Goal: Communication & Community: Answer question/provide support

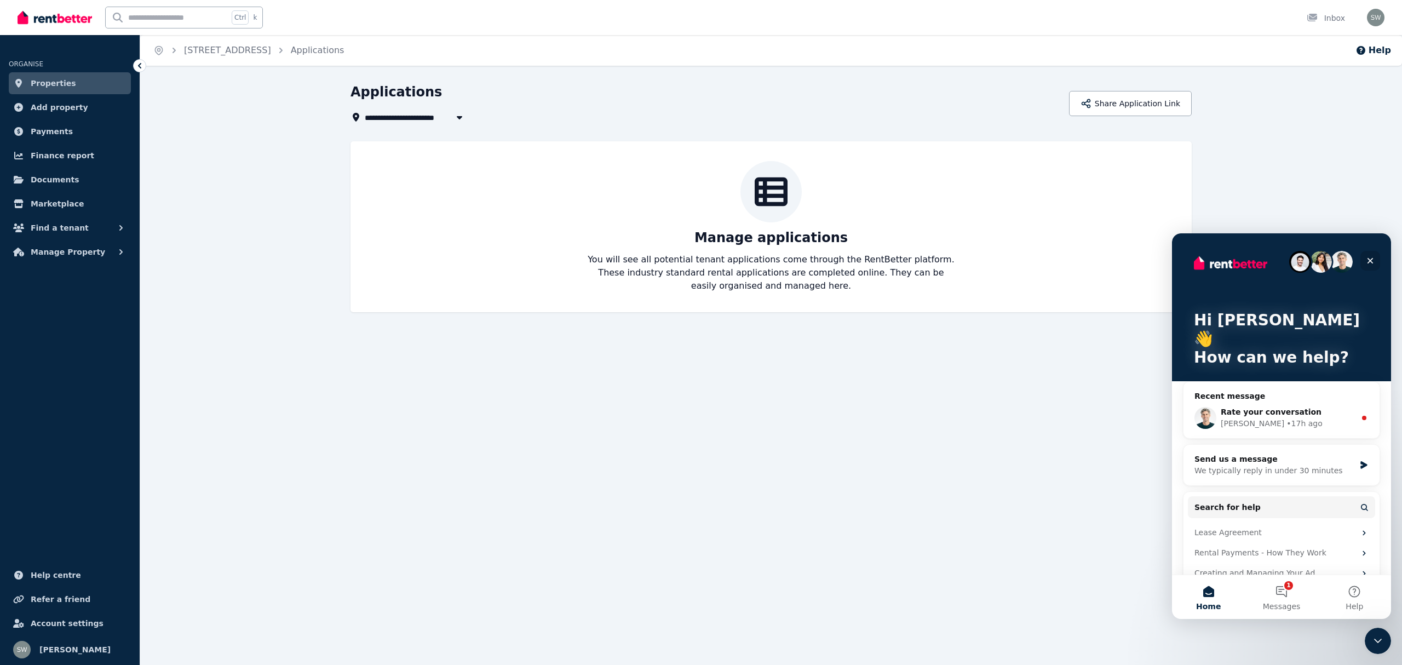
click at [1371, 262] on icon "Close" at bounding box center [1370, 260] width 9 height 9
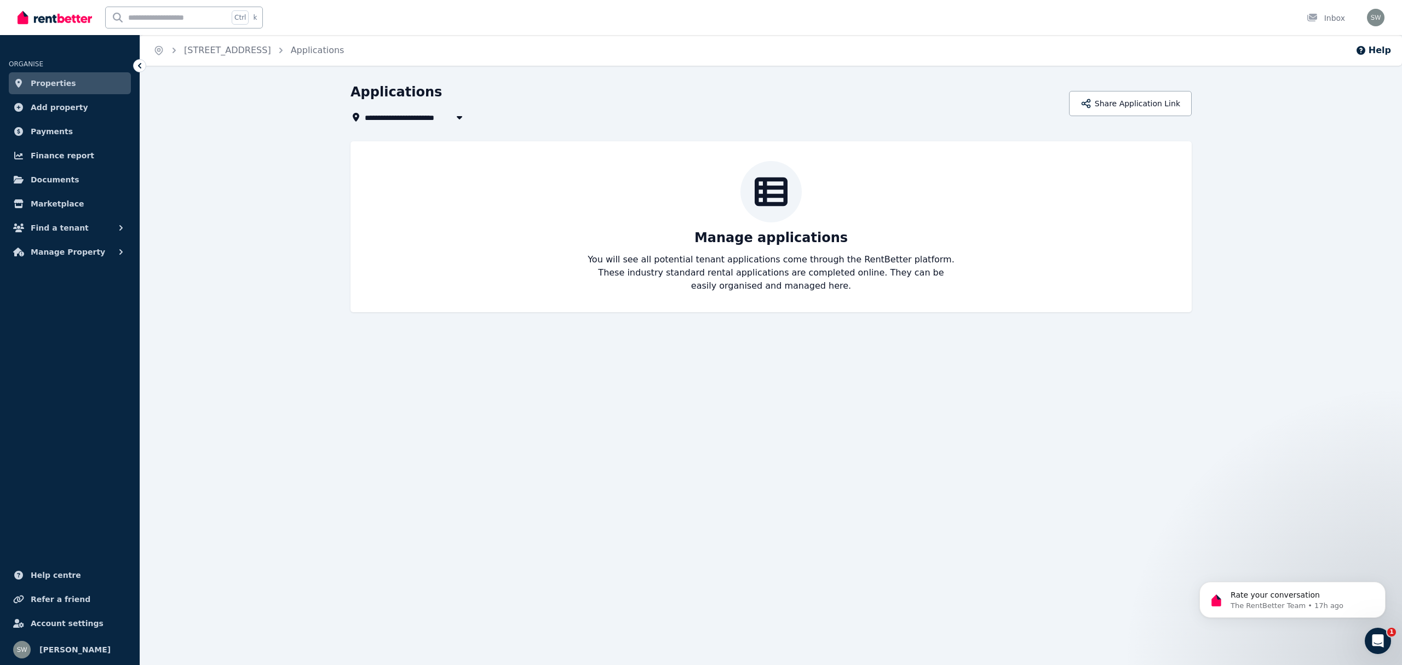
click at [40, 82] on span "Properties" at bounding box center [53, 83] width 45 height 13
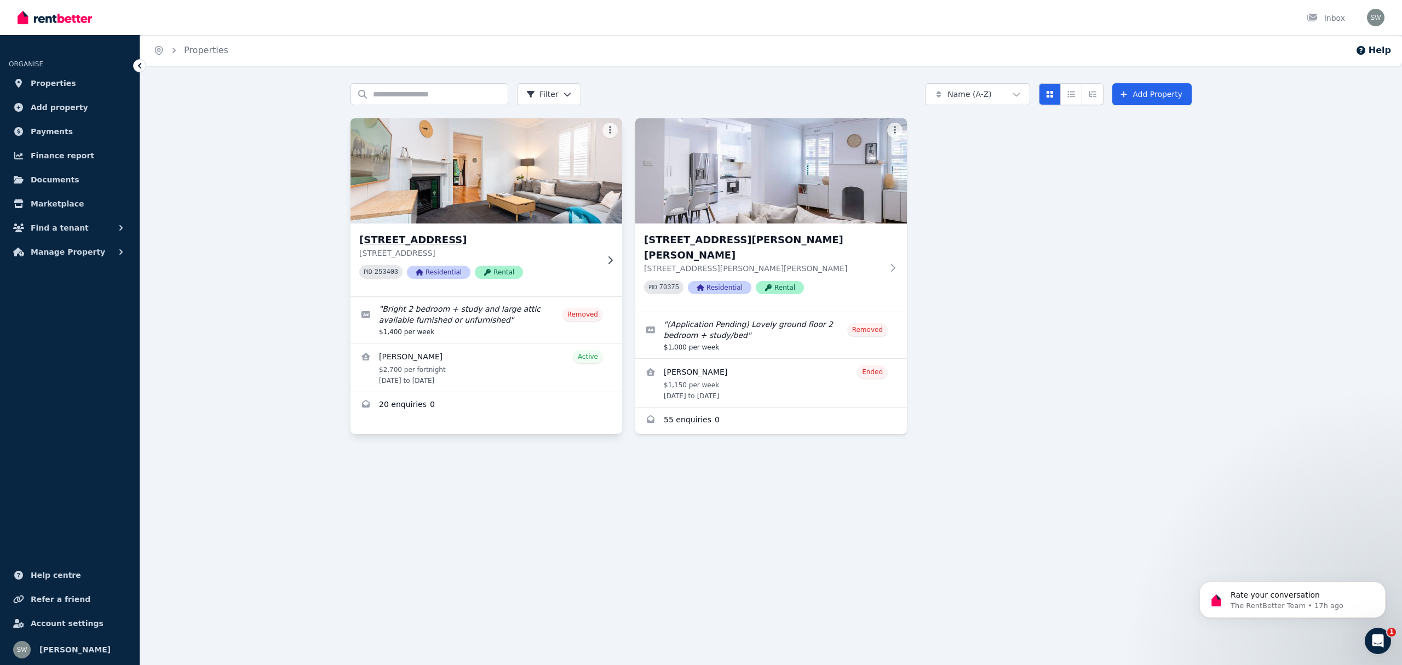
click at [434, 209] on img at bounding box center [486, 171] width 285 height 111
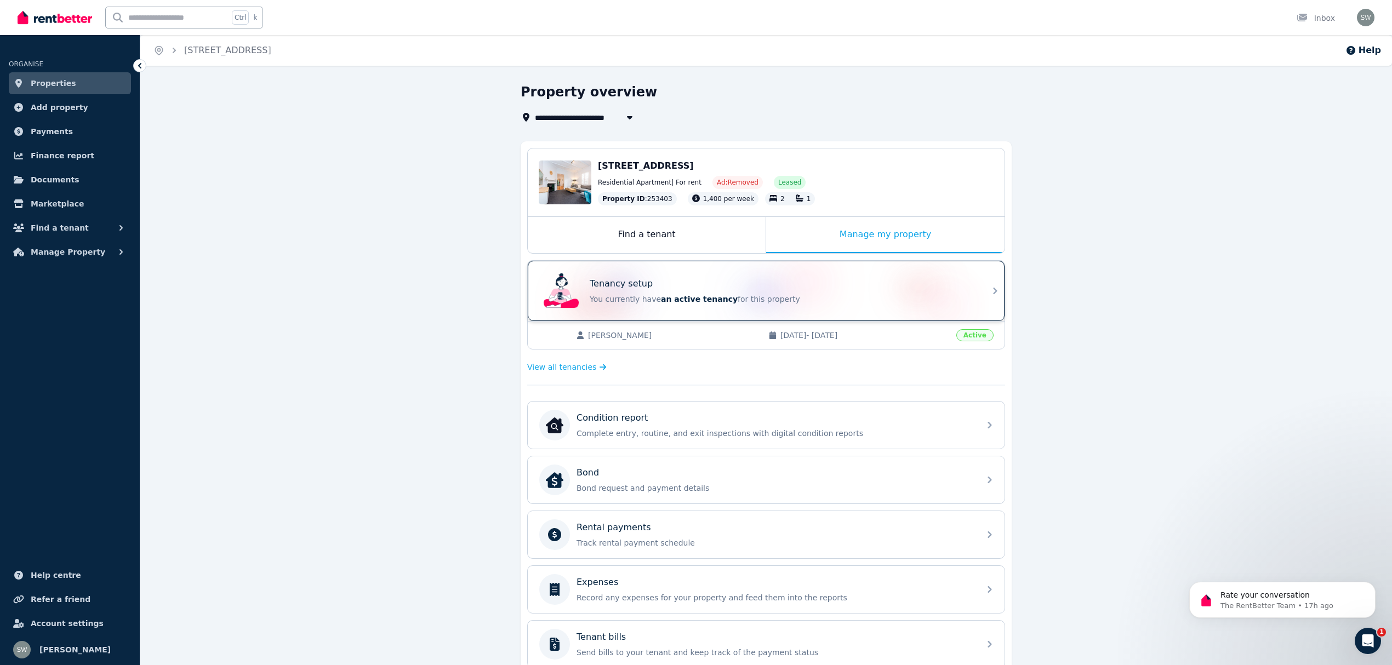
click at [616, 282] on p "Tenancy setup" at bounding box center [620, 283] width 63 height 13
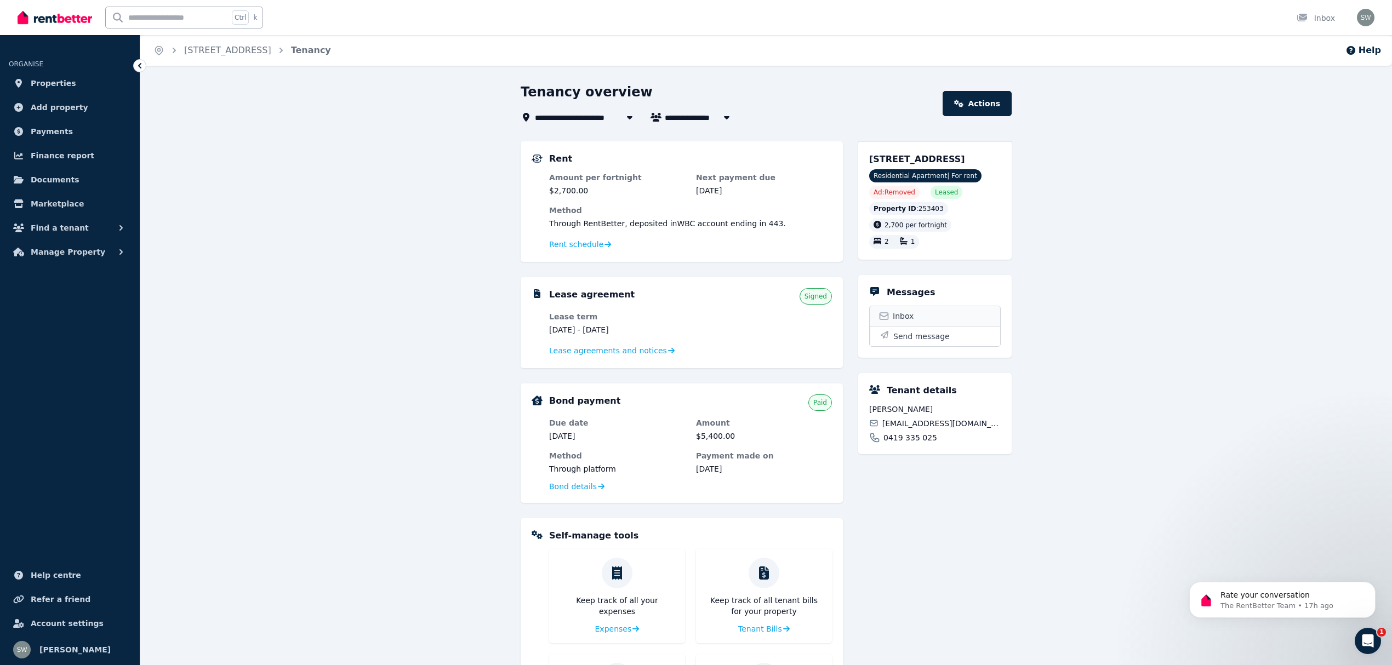
click at [906, 311] on span "Inbox" at bounding box center [902, 316] width 21 height 11
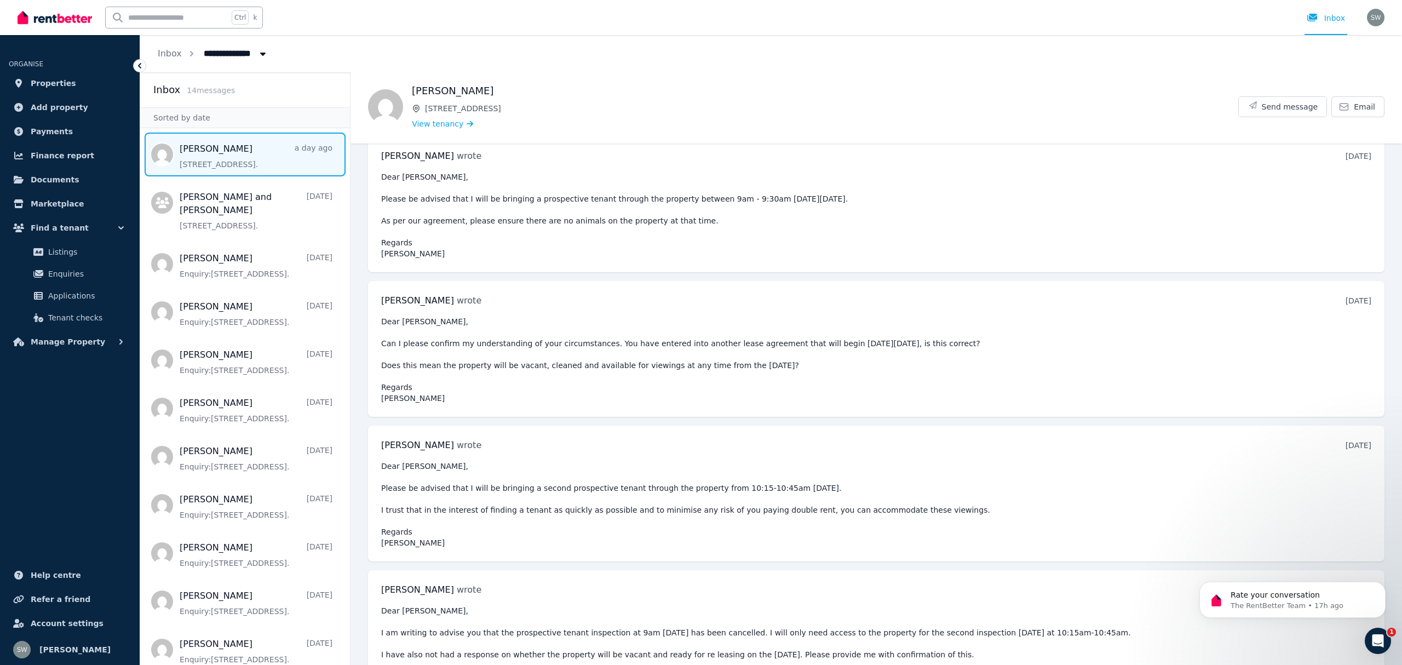
scroll to position [4272, 0]
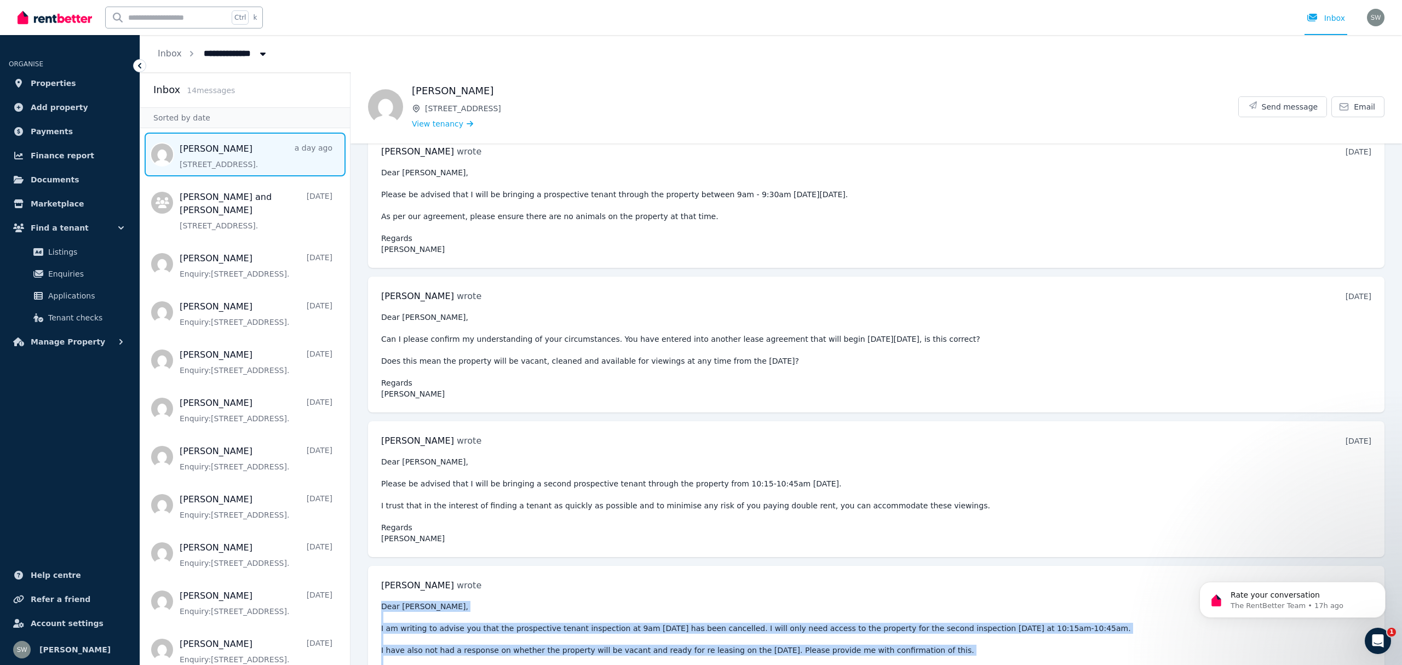
drag, startPoint x: 382, startPoint y: 562, endPoint x: 422, endPoint y: 639, distance: 86.7
click at [422, 639] on pre "Dear [PERSON_NAME], I am writing to advise you that the prospective tenant insp…" at bounding box center [876, 645] width 991 height 88
copy pre "Dear [PERSON_NAME], I am writing to advise you that the prospective tenant insp…"
click at [1280, 105] on span "Send message" at bounding box center [1290, 106] width 56 height 11
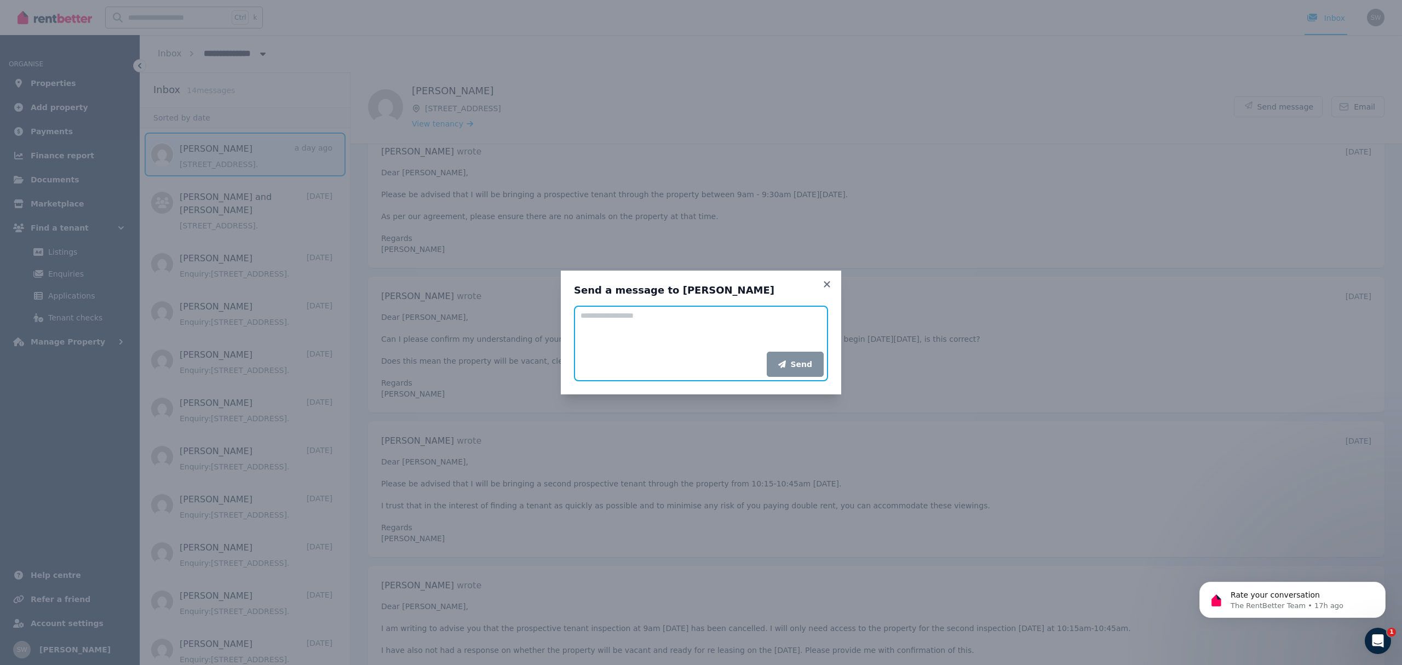
click at [665, 323] on textarea "Add your message" at bounding box center [701, 329] width 254 height 46
paste textarea "**********"
click at [712, 325] on textarea "**********" at bounding box center [701, 329] width 254 height 46
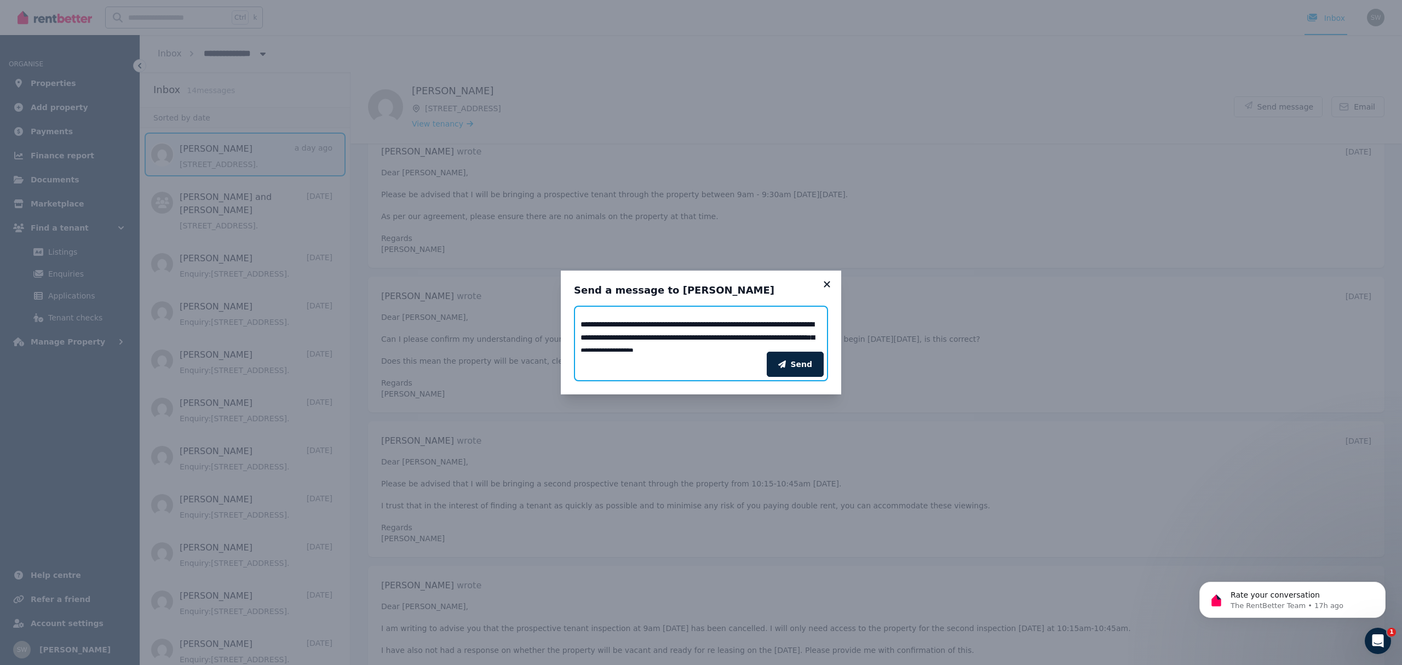
type textarea "**********"
click at [827, 283] on icon at bounding box center [827, 284] width 6 height 6
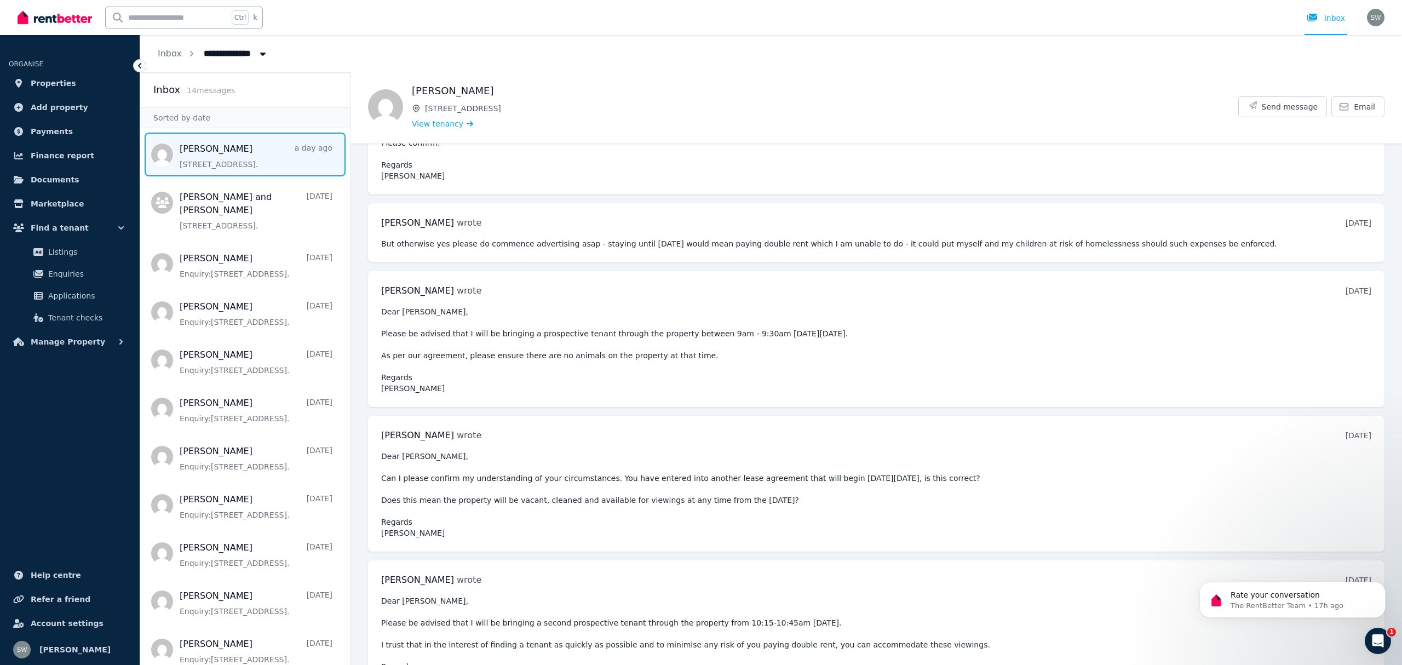
scroll to position [4126, 0]
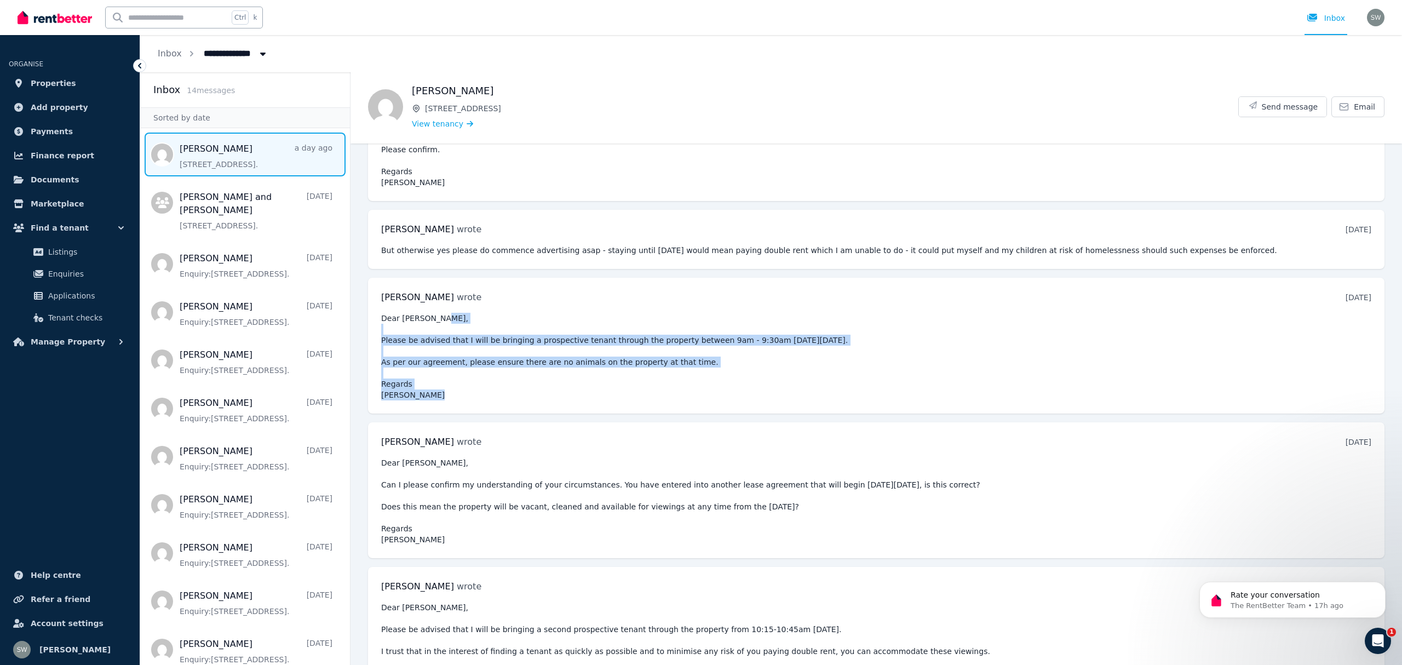
drag, startPoint x: 380, startPoint y: 279, endPoint x: 435, endPoint y: 351, distance: 91.1
click at [435, 351] on div "[PERSON_NAME] wrote [DATE] 12:33 pm on [DATE] Dear [PERSON_NAME], Please be adv…" at bounding box center [876, 346] width 1017 height 136
click at [413, 313] on pre "Dear [PERSON_NAME], Please be advised that I will be bringing a prospective ten…" at bounding box center [876, 357] width 991 height 88
drag, startPoint x: 380, startPoint y: 275, endPoint x: 420, endPoint y: 348, distance: 83.3
click at [420, 348] on div "[PERSON_NAME] wrote [DATE] 12:33 pm on [DATE] Dear [PERSON_NAME], Please be adv…" at bounding box center [876, 346] width 1017 height 136
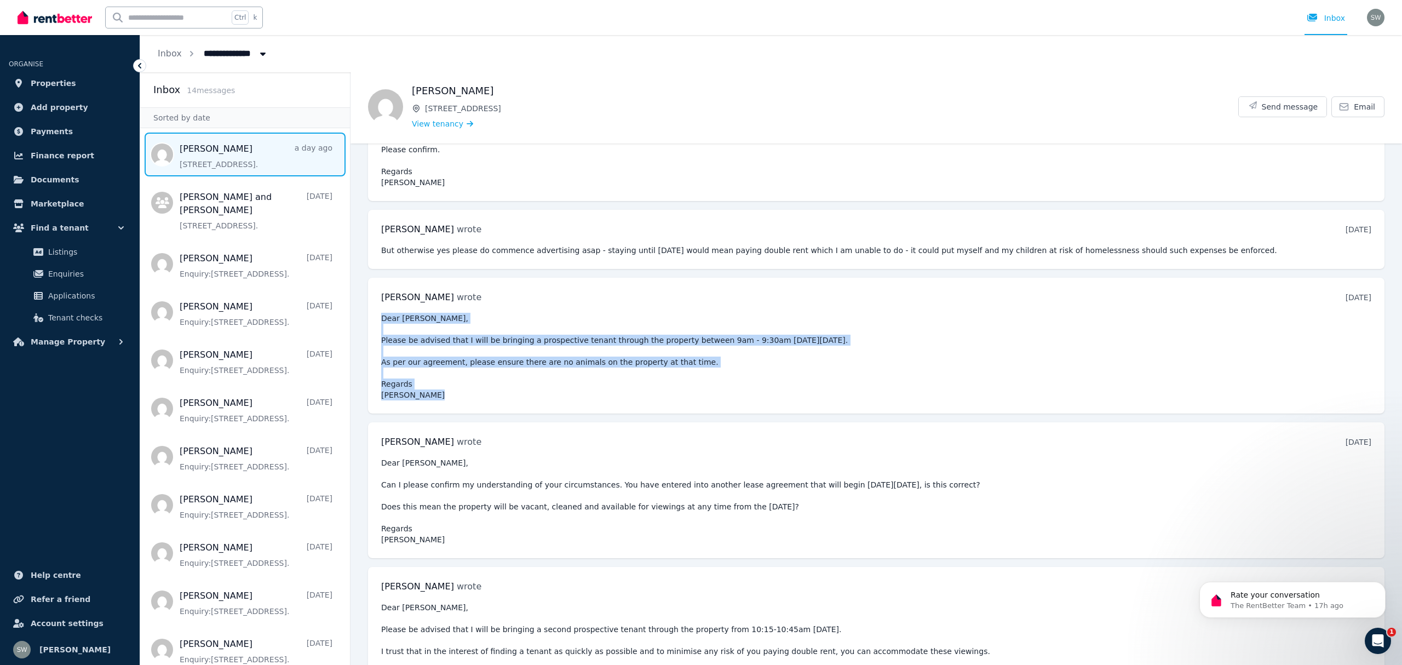
copy pre "Dear [PERSON_NAME], Please be advised that I will be bringing a prospective ten…"
click at [1272, 104] on span "Send message" at bounding box center [1290, 106] width 56 height 11
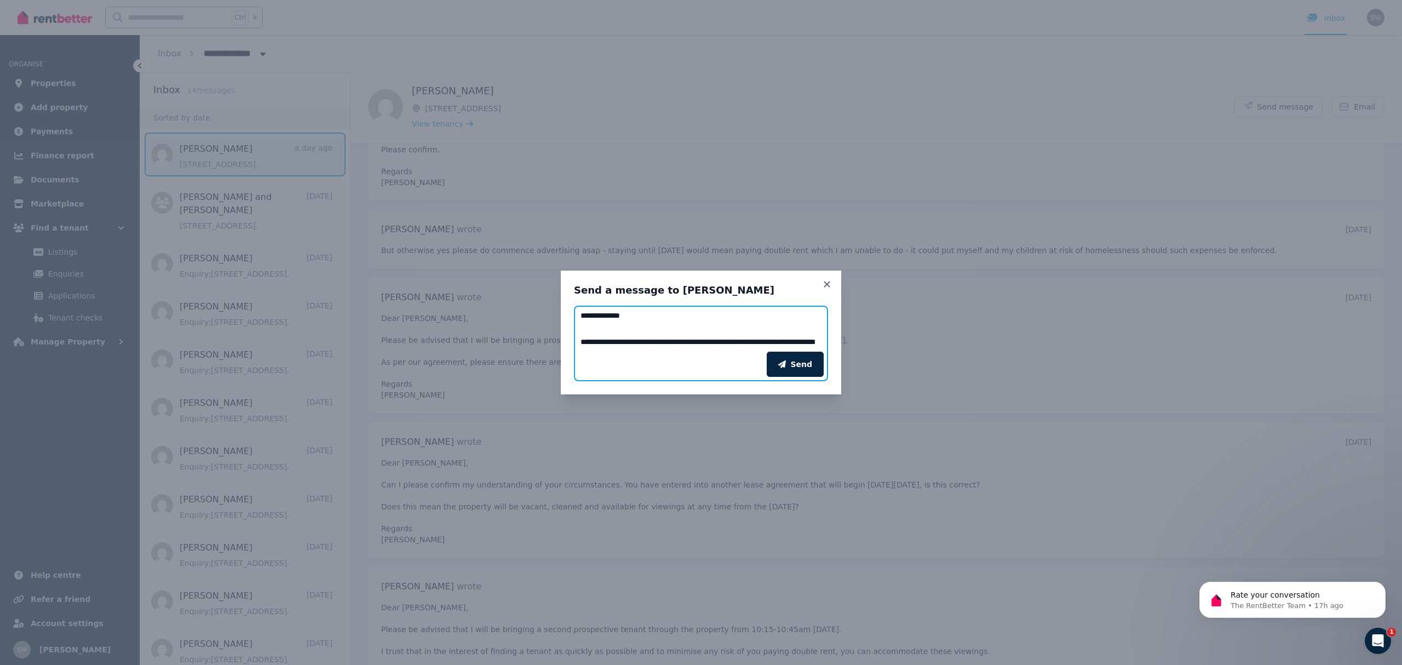
click at [649, 336] on textarea "**********" at bounding box center [701, 329] width 254 height 46
paste textarea
click at [785, 324] on textarea "**********" at bounding box center [701, 329] width 254 height 46
click at [744, 341] on textarea "**********" at bounding box center [701, 329] width 254 height 46
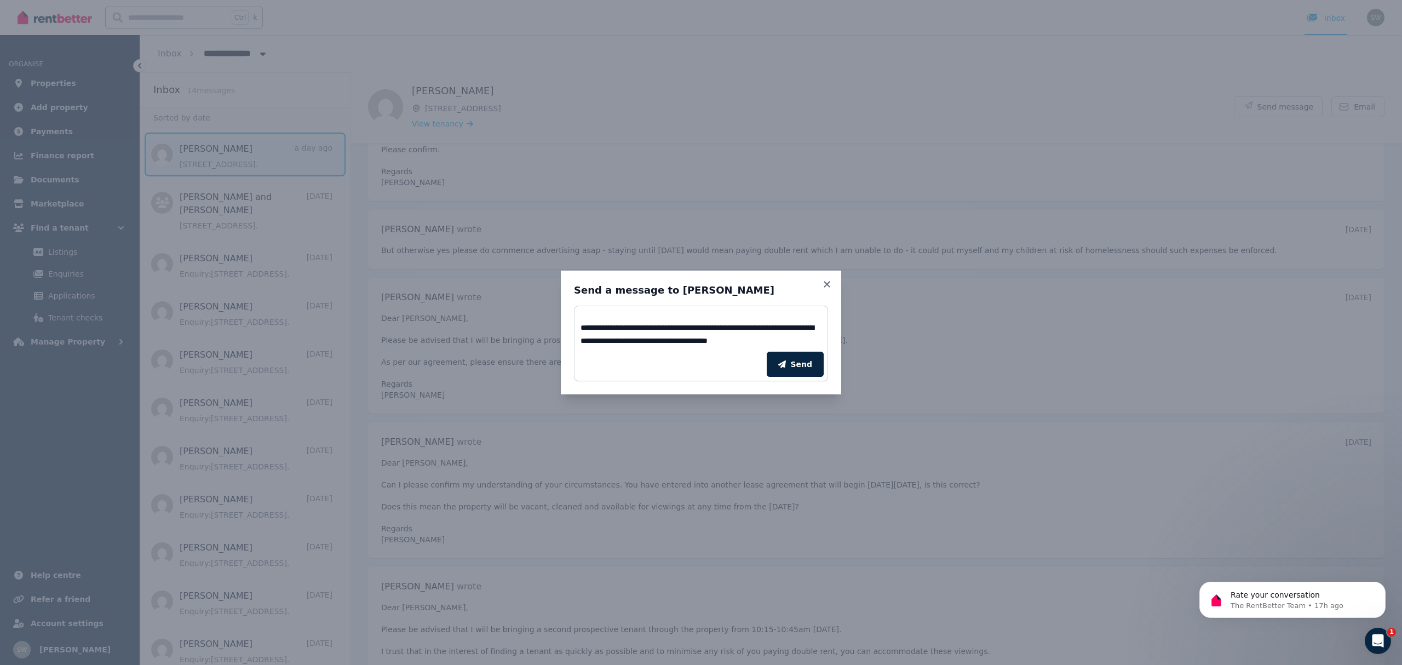
click at [824, 347] on div "Send" at bounding box center [701, 364] width 254 height 34
click at [820, 347] on div "Send" at bounding box center [701, 364] width 254 height 34
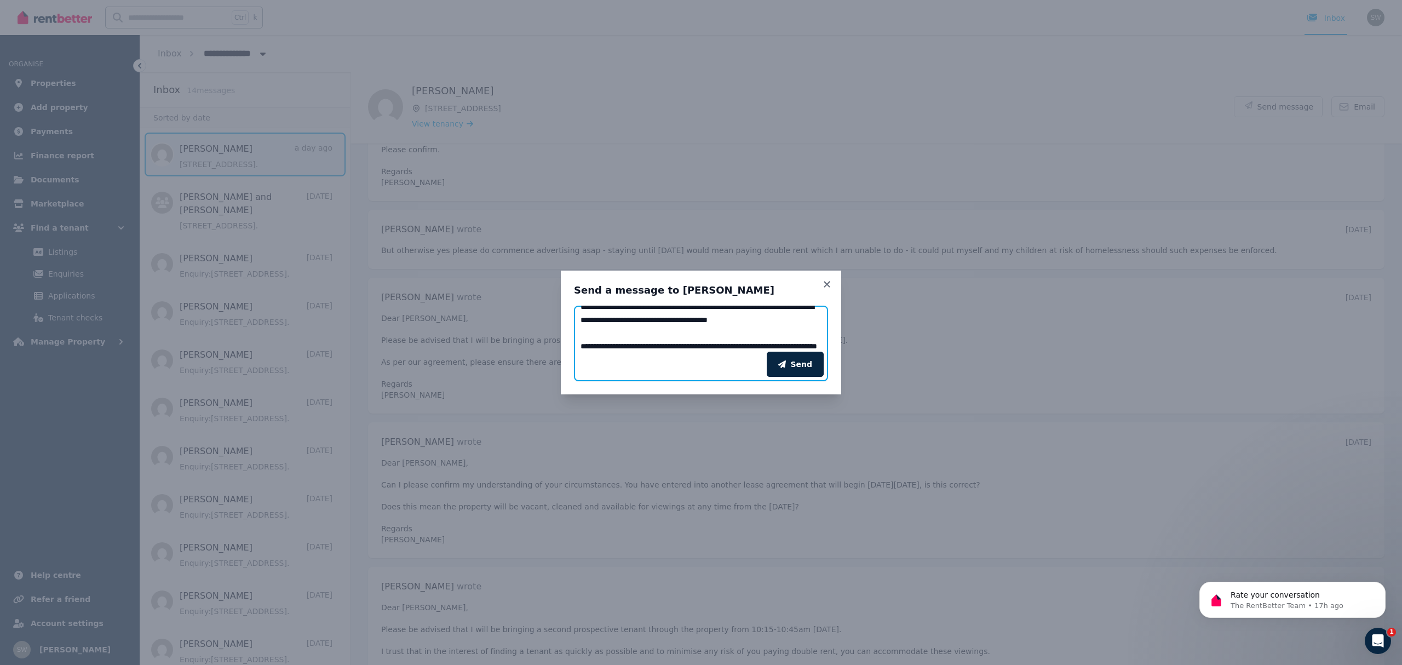
scroll to position [44, 0]
click at [774, 310] on textarea "**********" at bounding box center [701, 329] width 254 height 46
type textarea "**********"
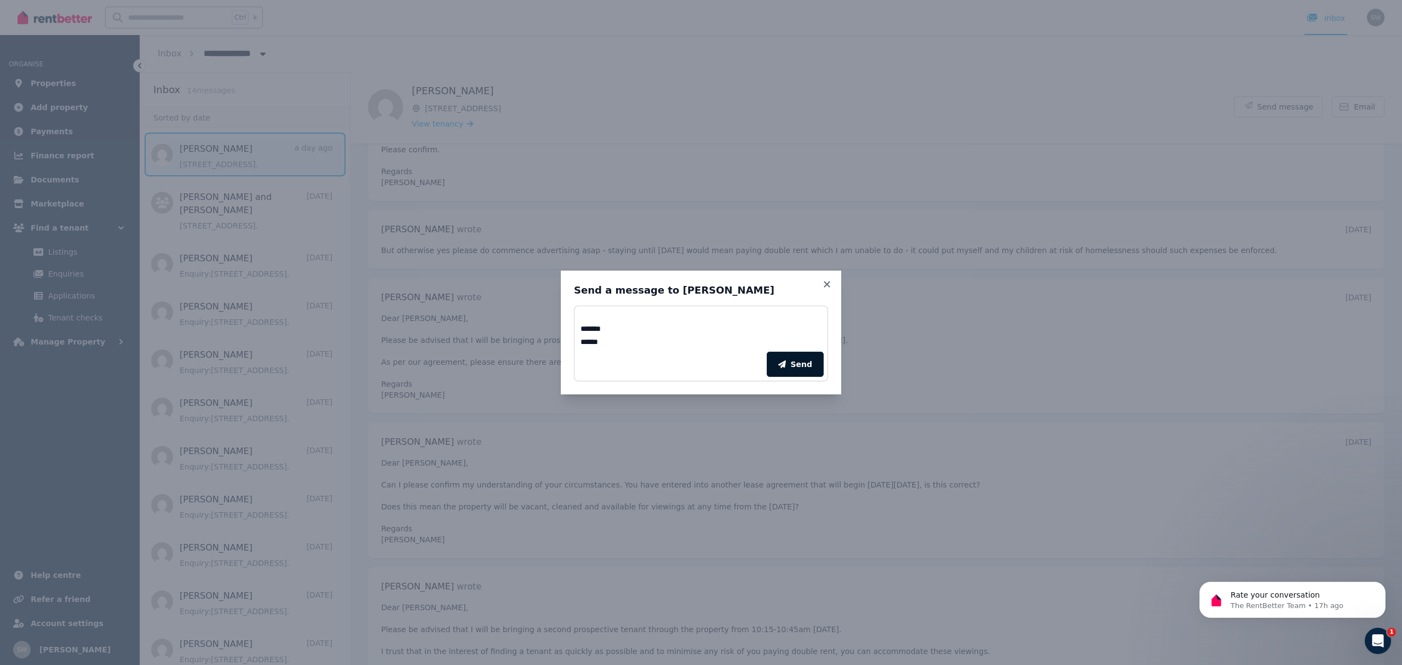
click at [796, 364] on button "Send" at bounding box center [795, 364] width 57 height 25
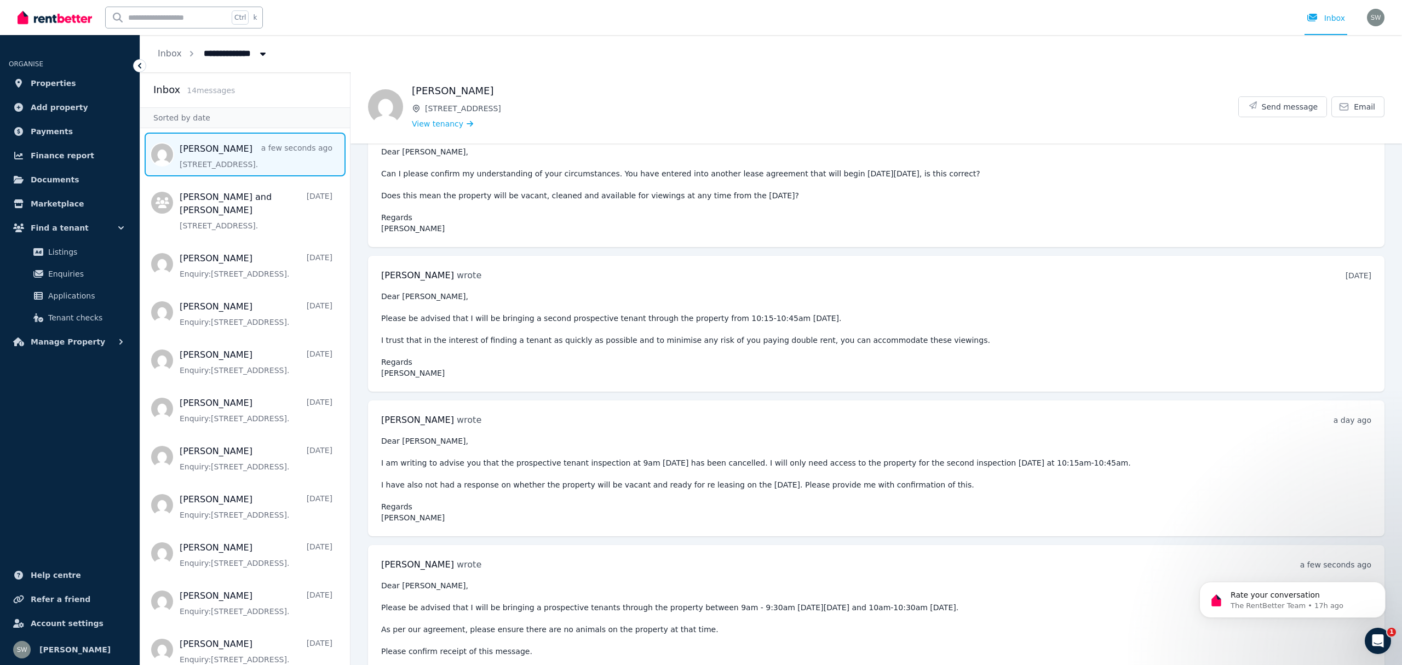
scroll to position [4439, 0]
click html
click at [1319, 600] on p "Rate your conversation" at bounding box center [1301, 595] width 141 height 11
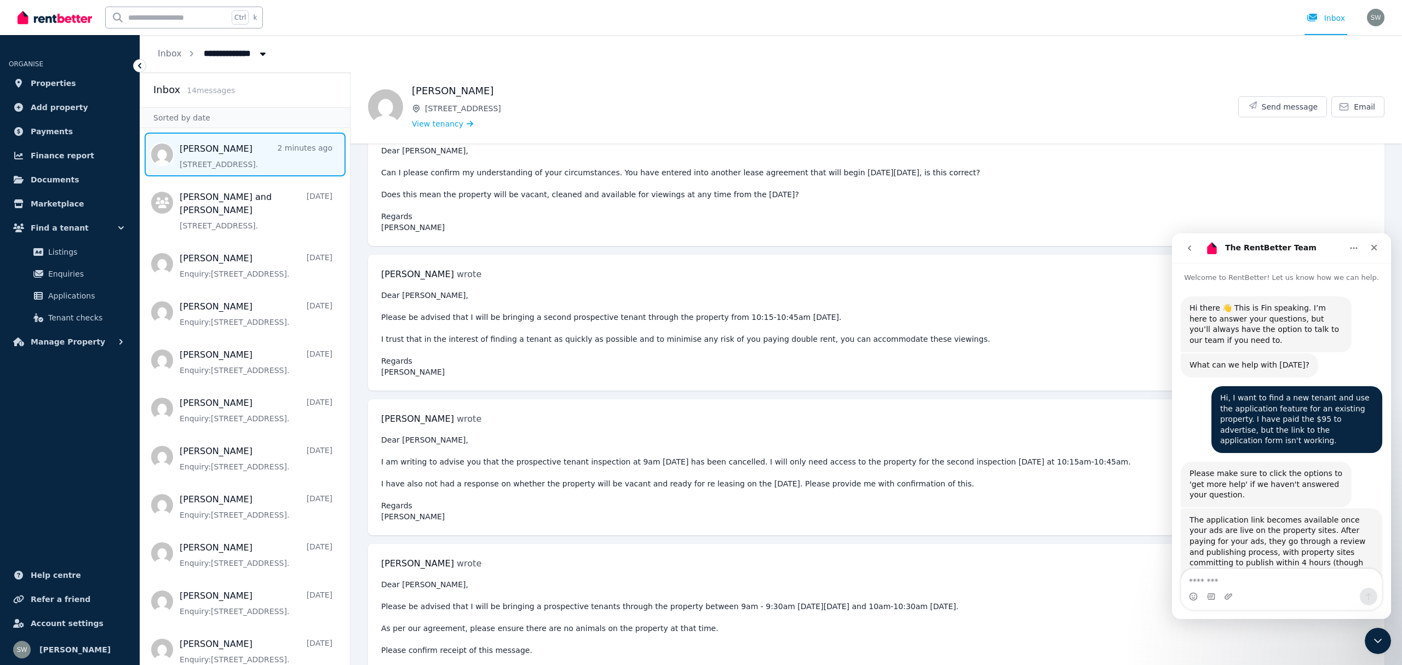
scroll to position [1096, 0]
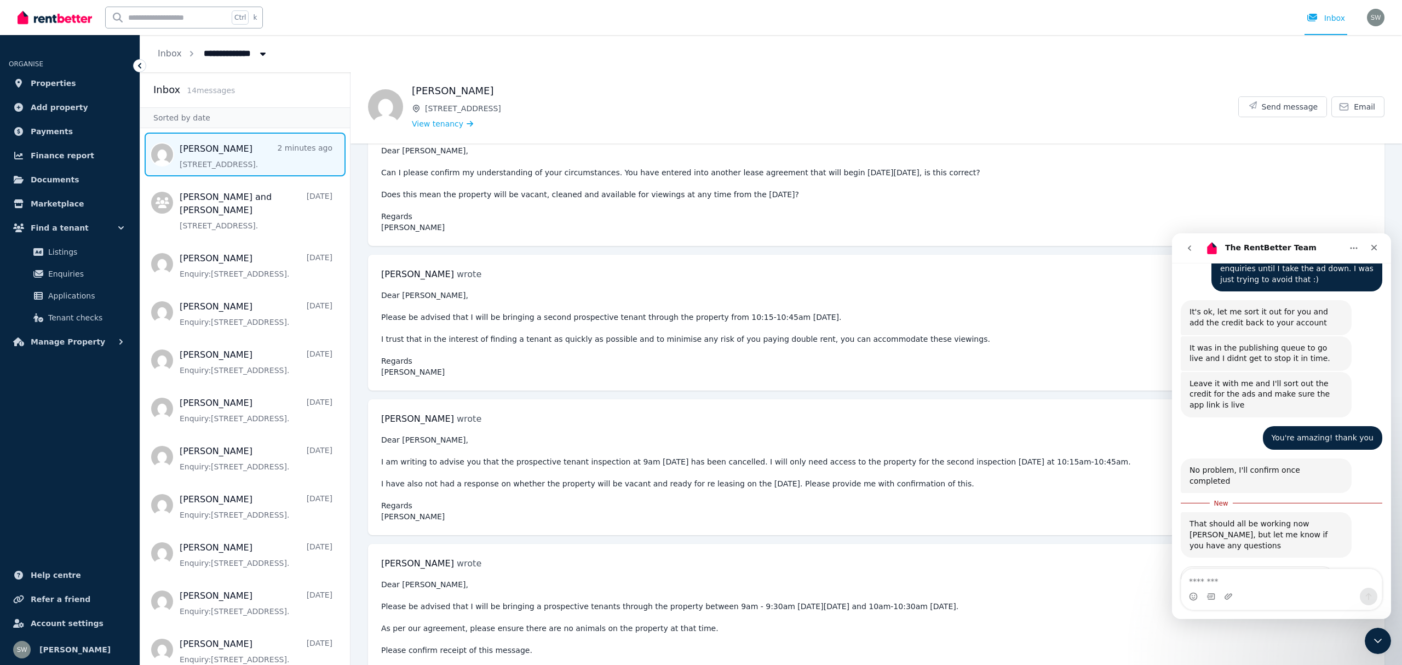
click at [1312, 597] on span "Amazing" at bounding box center [1309, 607] width 20 height 20
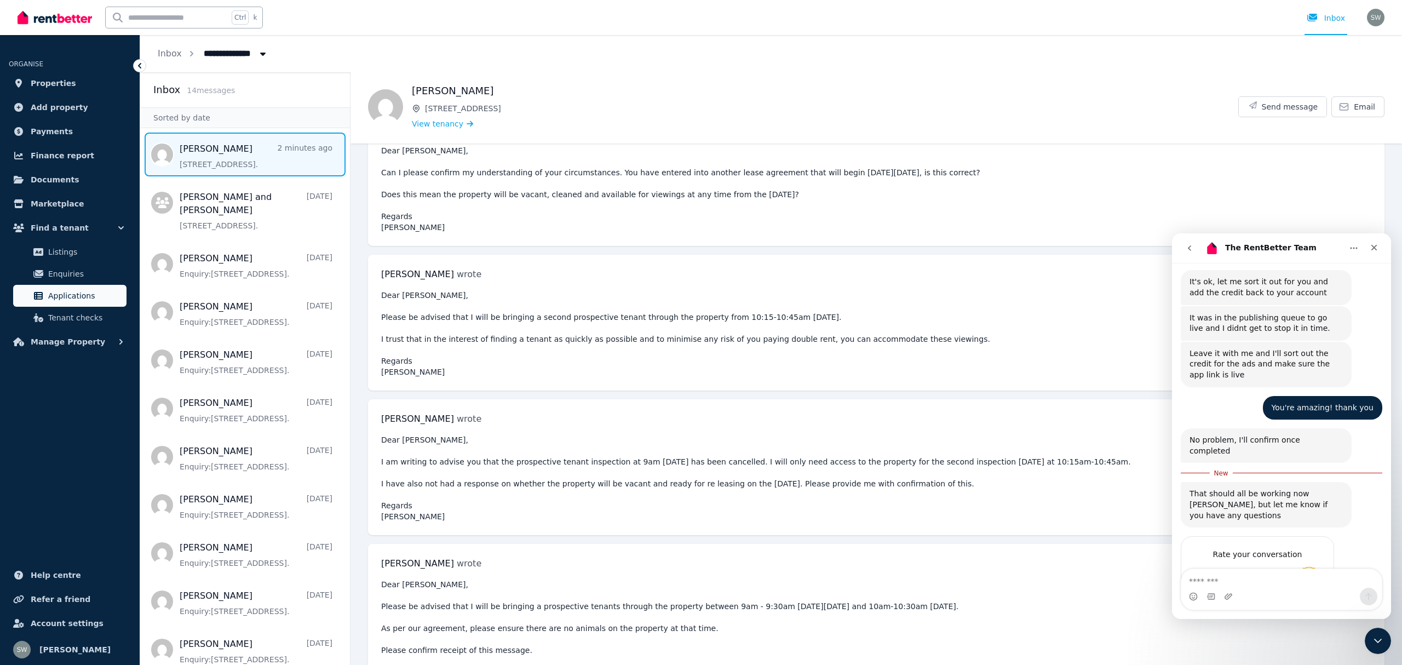
click at [61, 299] on span "Applications" at bounding box center [85, 295] width 74 height 13
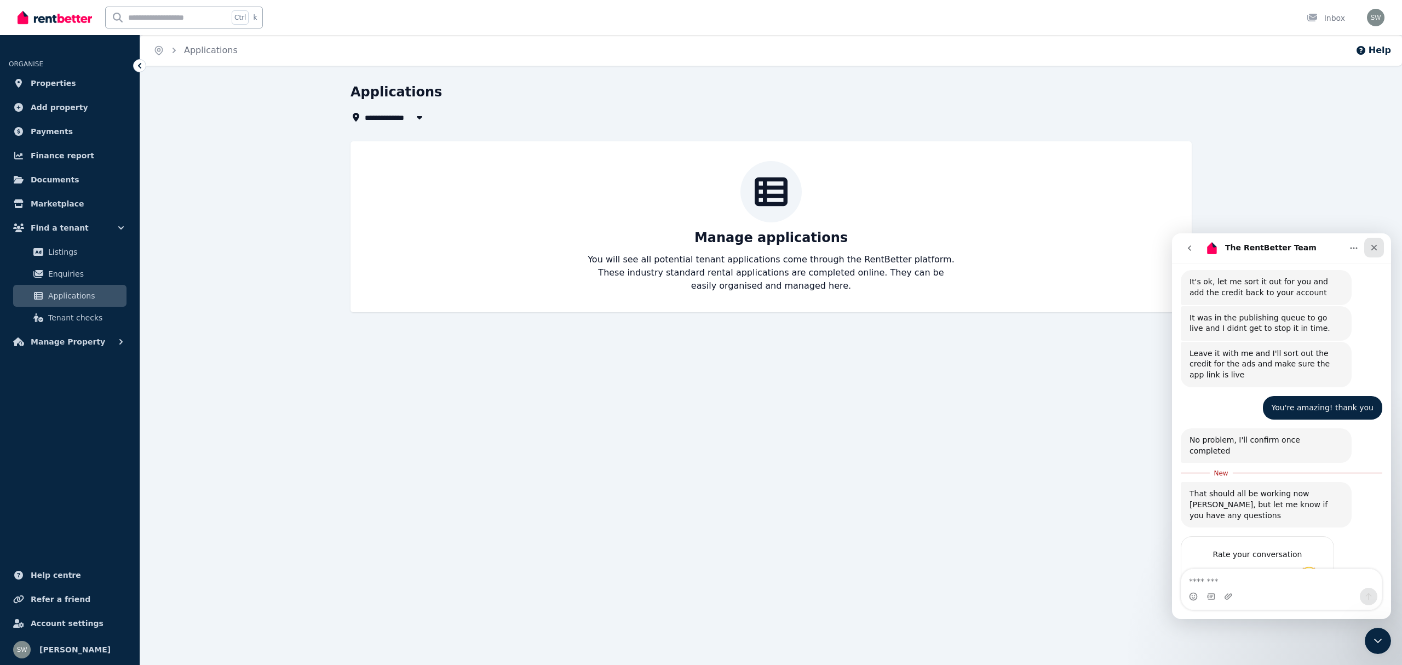
click at [1377, 245] on icon "Close" at bounding box center [1374, 247] width 9 height 9
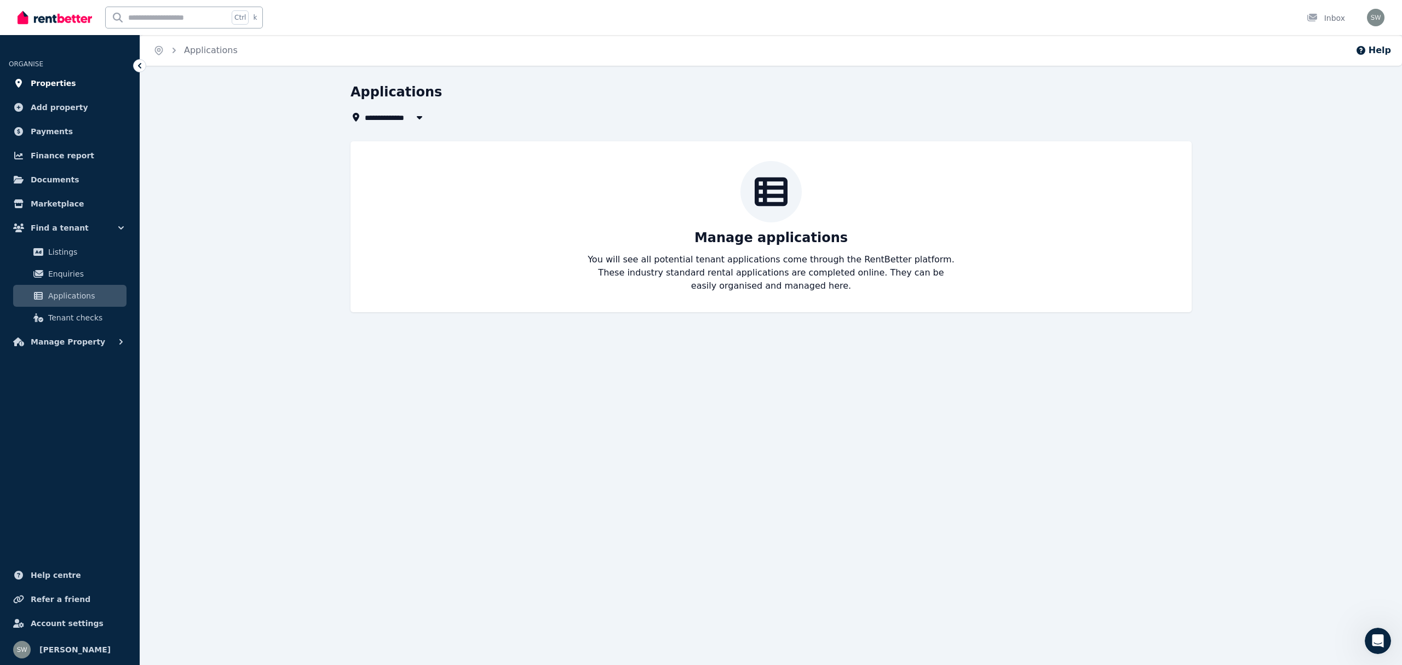
click at [55, 83] on span "Properties" at bounding box center [53, 83] width 45 height 13
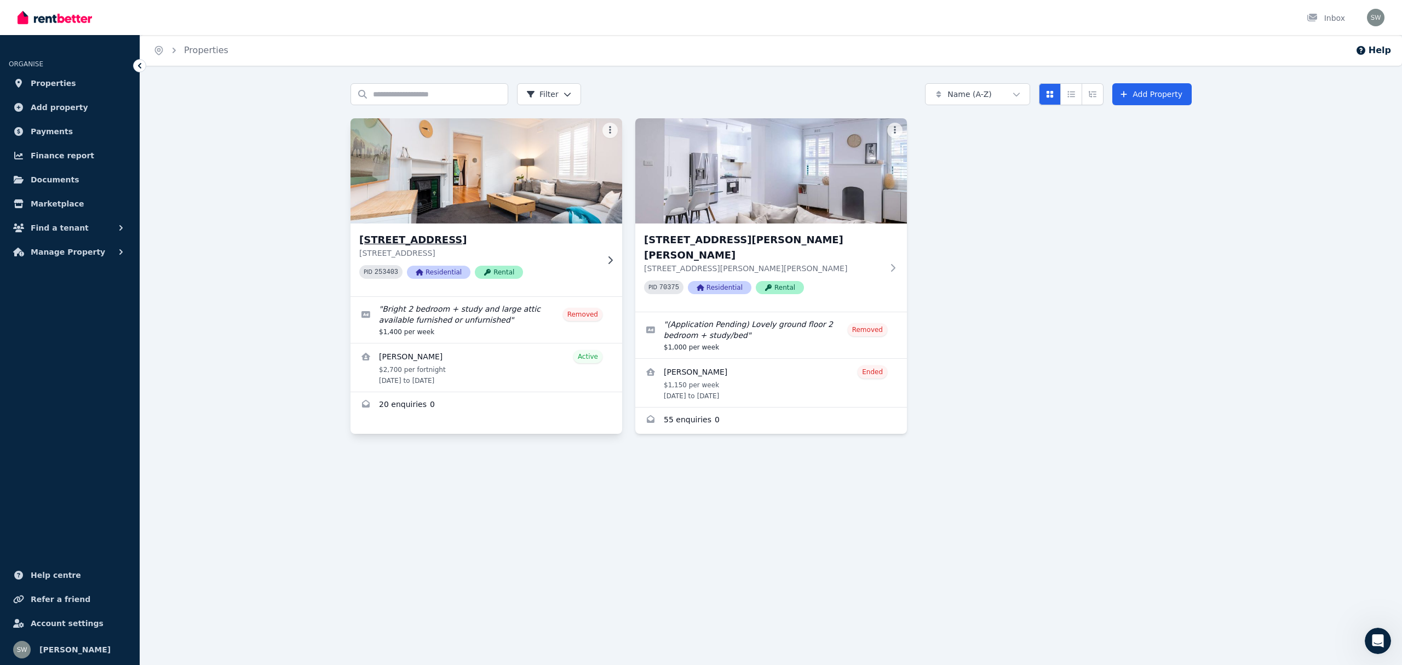
click at [470, 171] on img at bounding box center [486, 171] width 285 height 111
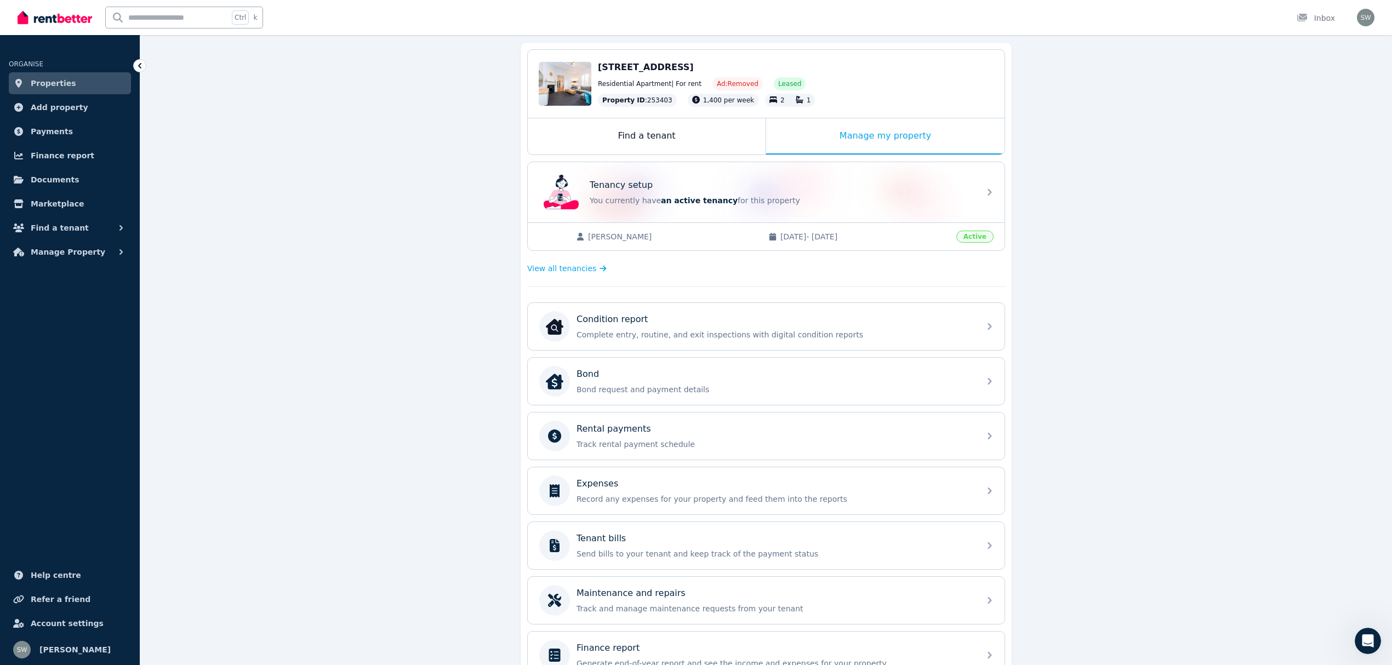
scroll to position [21, 0]
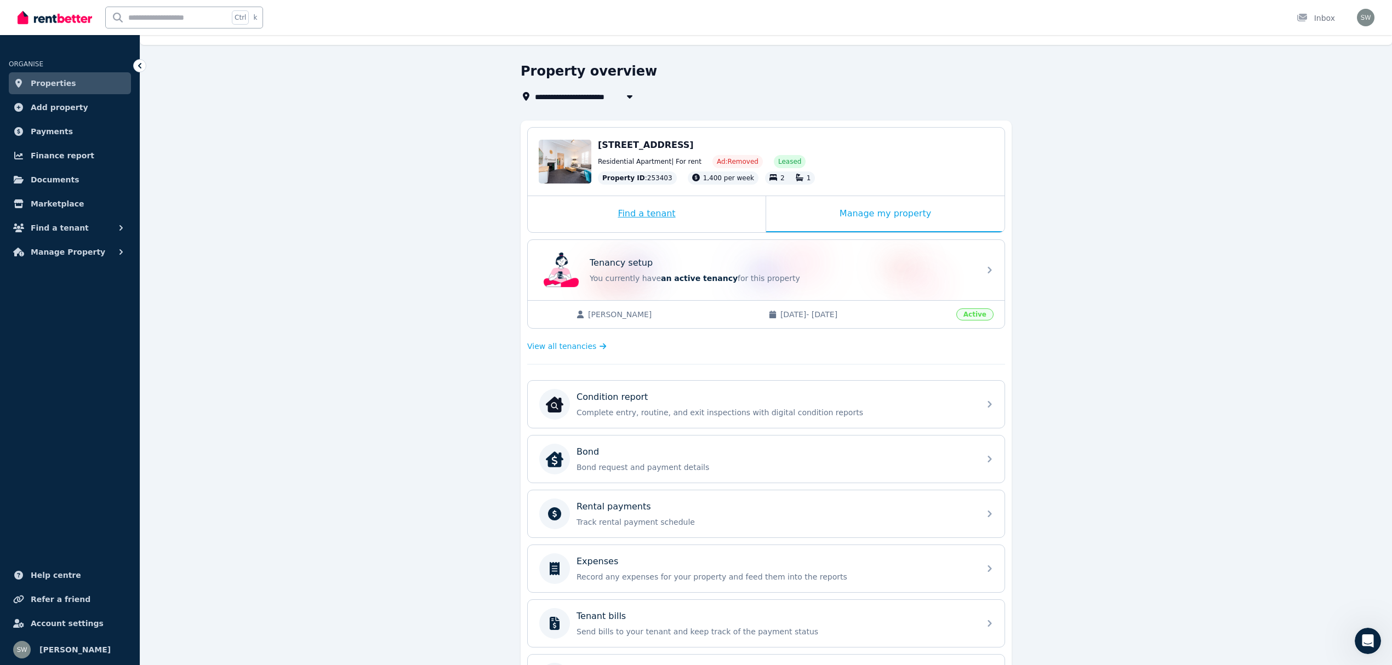
click at [673, 222] on div "Find a tenant" at bounding box center [647, 214] width 238 height 36
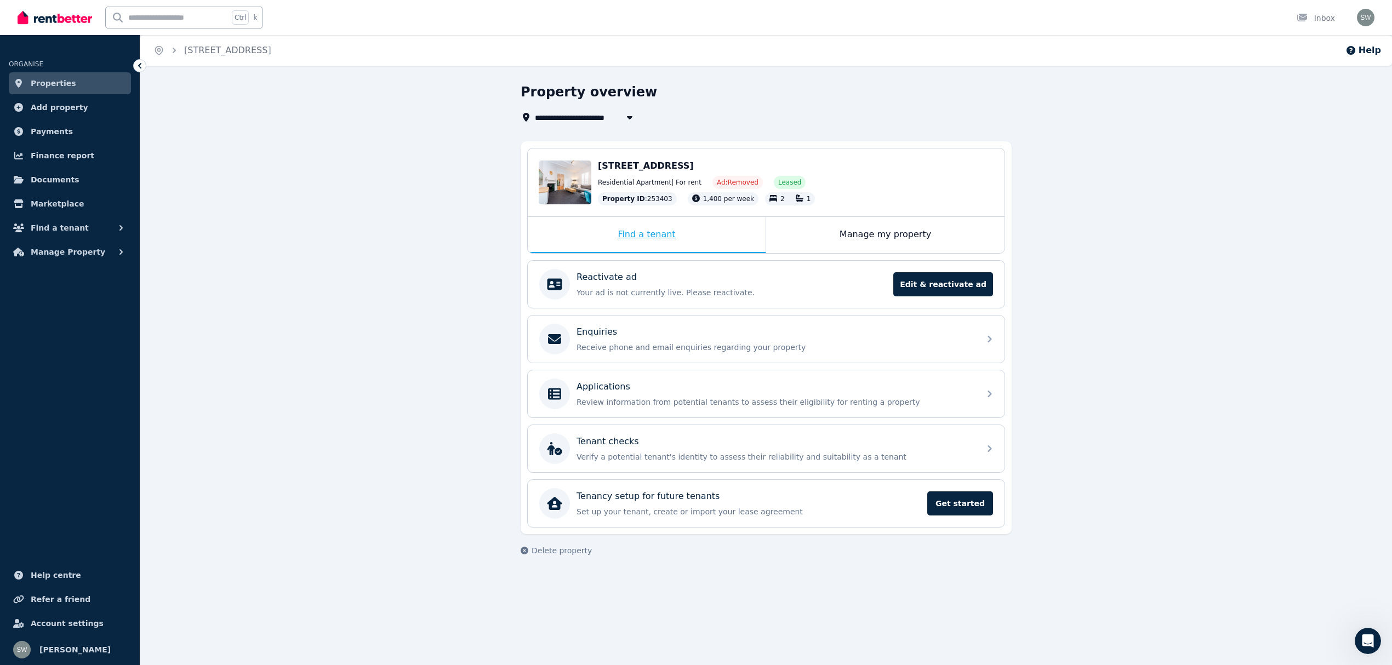
scroll to position [0, 0]
click at [878, 238] on div "Manage my property" at bounding box center [890, 235] width 238 height 36
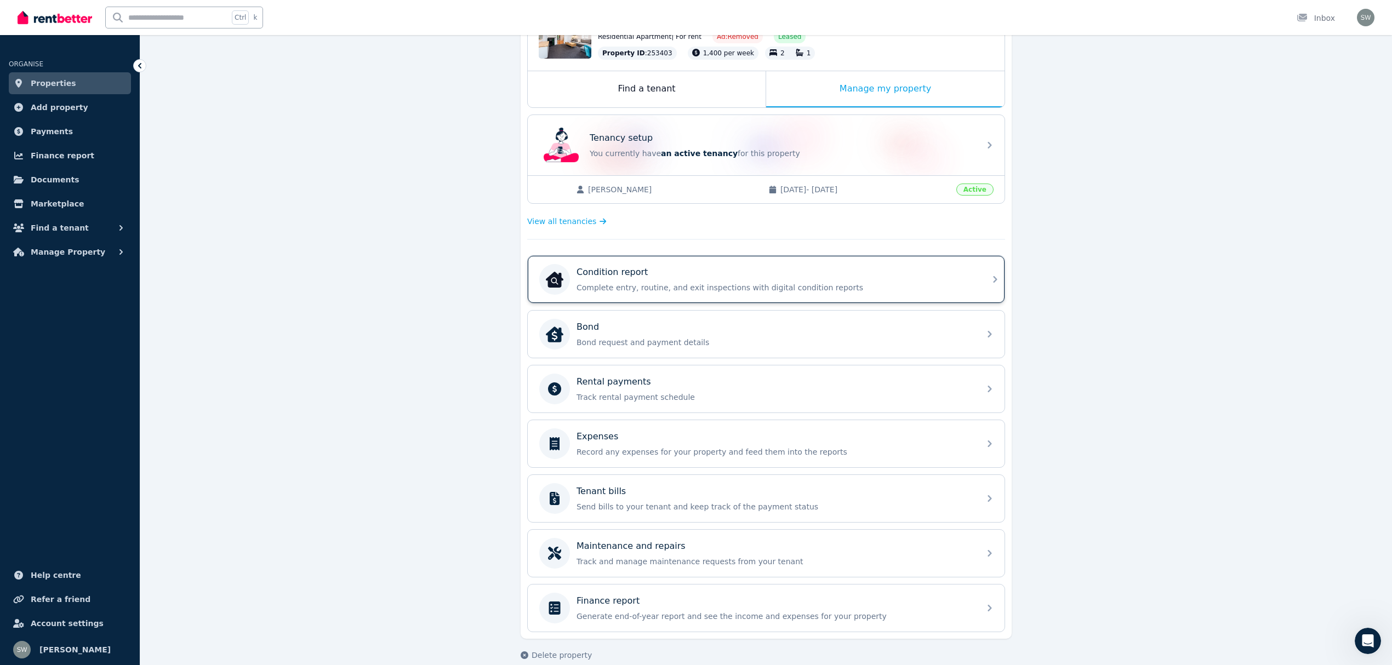
scroll to position [167, 0]
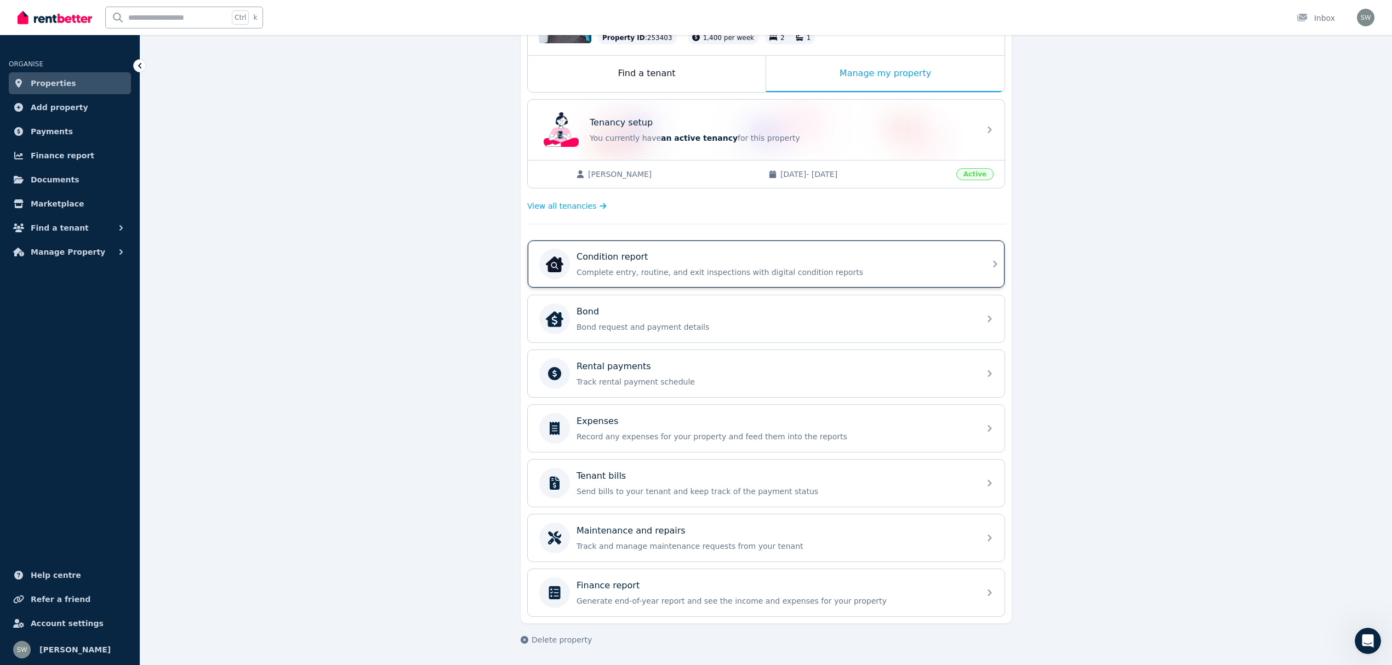
click at [768, 267] on p "Complete entry, routine, and exit inspections with digital condition reports" at bounding box center [774, 272] width 397 height 11
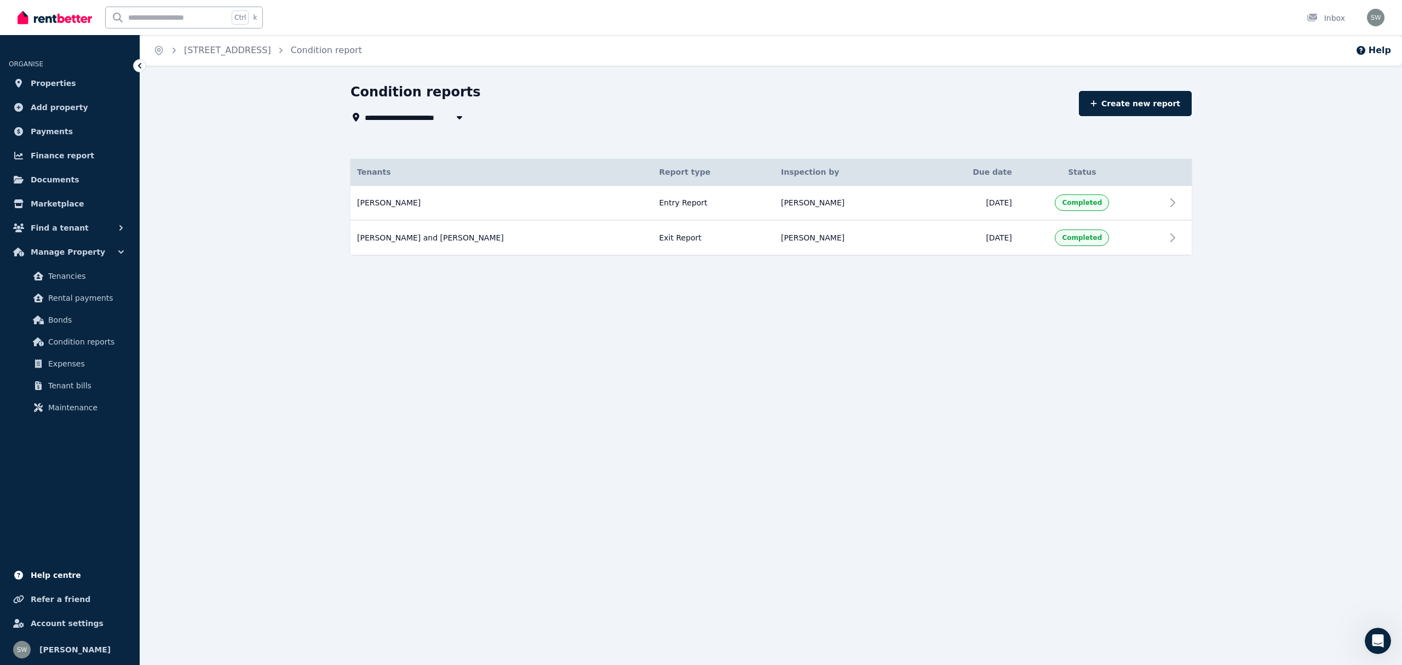
click at [48, 580] on span "Help centre" at bounding box center [56, 575] width 50 height 13
